Goal: Task Accomplishment & Management: Manage account settings

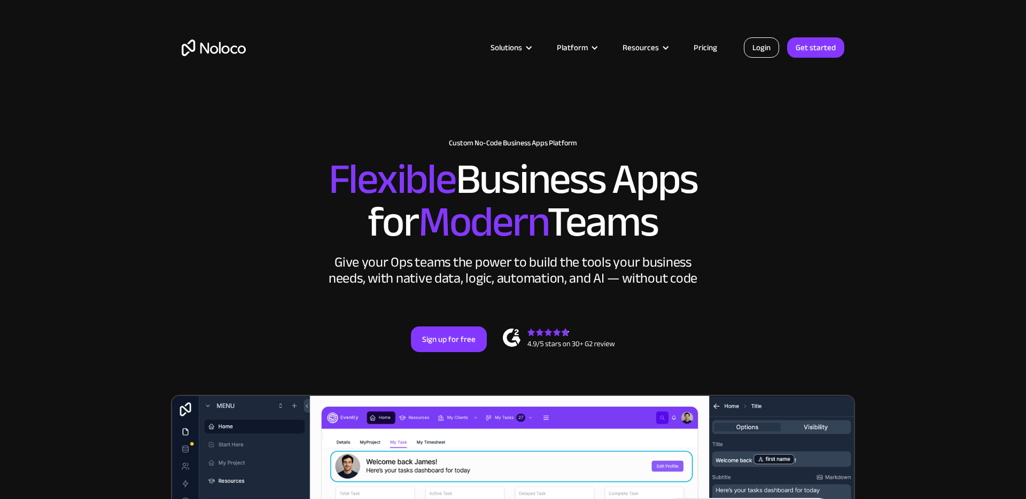
drag, startPoint x: 0, startPoint y: 0, endPoint x: 765, endPoint y: 49, distance: 766.4
click at [765, 49] on link "Login" at bounding box center [761, 47] width 35 height 20
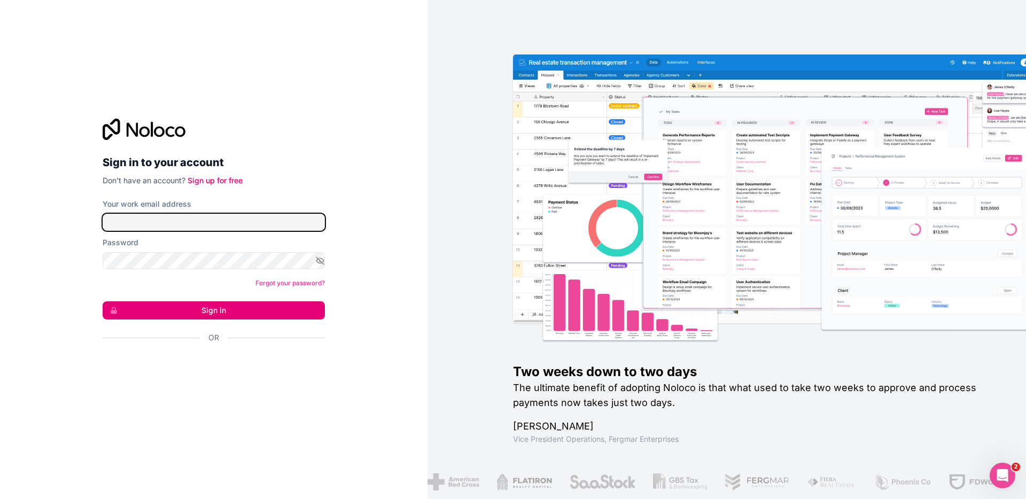
click at [215, 223] on input "Your work email address" at bounding box center [214, 222] width 222 height 17
